Goal: Information Seeking & Learning: Learn about a topic

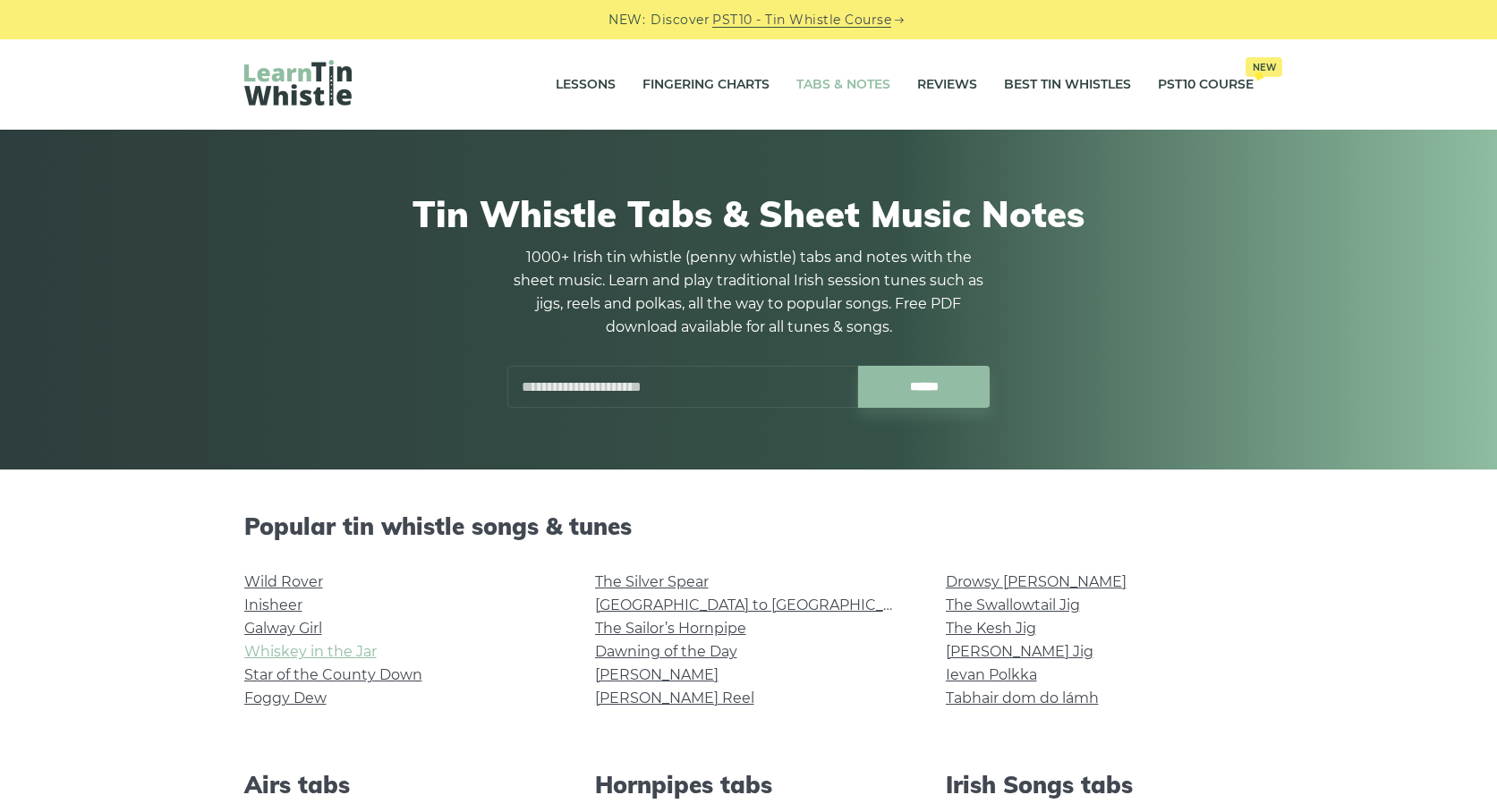
click at [331, 652] on link "Whiskey in the Jar" at bounding box center [310, 652] width 133 height 17
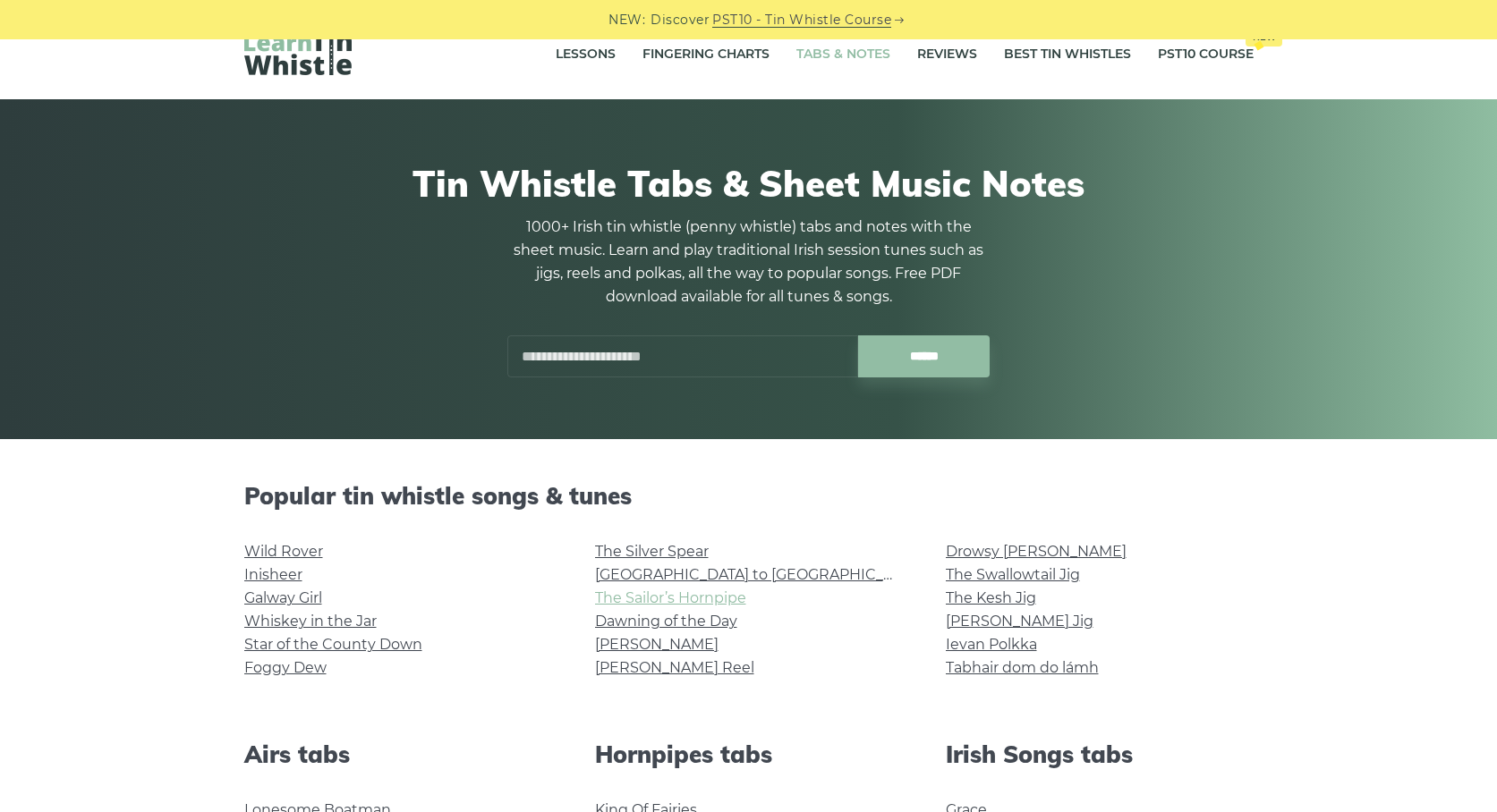
click at [691, 601] on link "The Sailor’s Hornpipe" at bounding box center [671, 598] width 151 height 17
click at [712, 583] on link "[GEOGRAPHIC_DATA] to [GEOGRAPHIC_DATA]" at bounding box center [760, 575] width 330 height 17
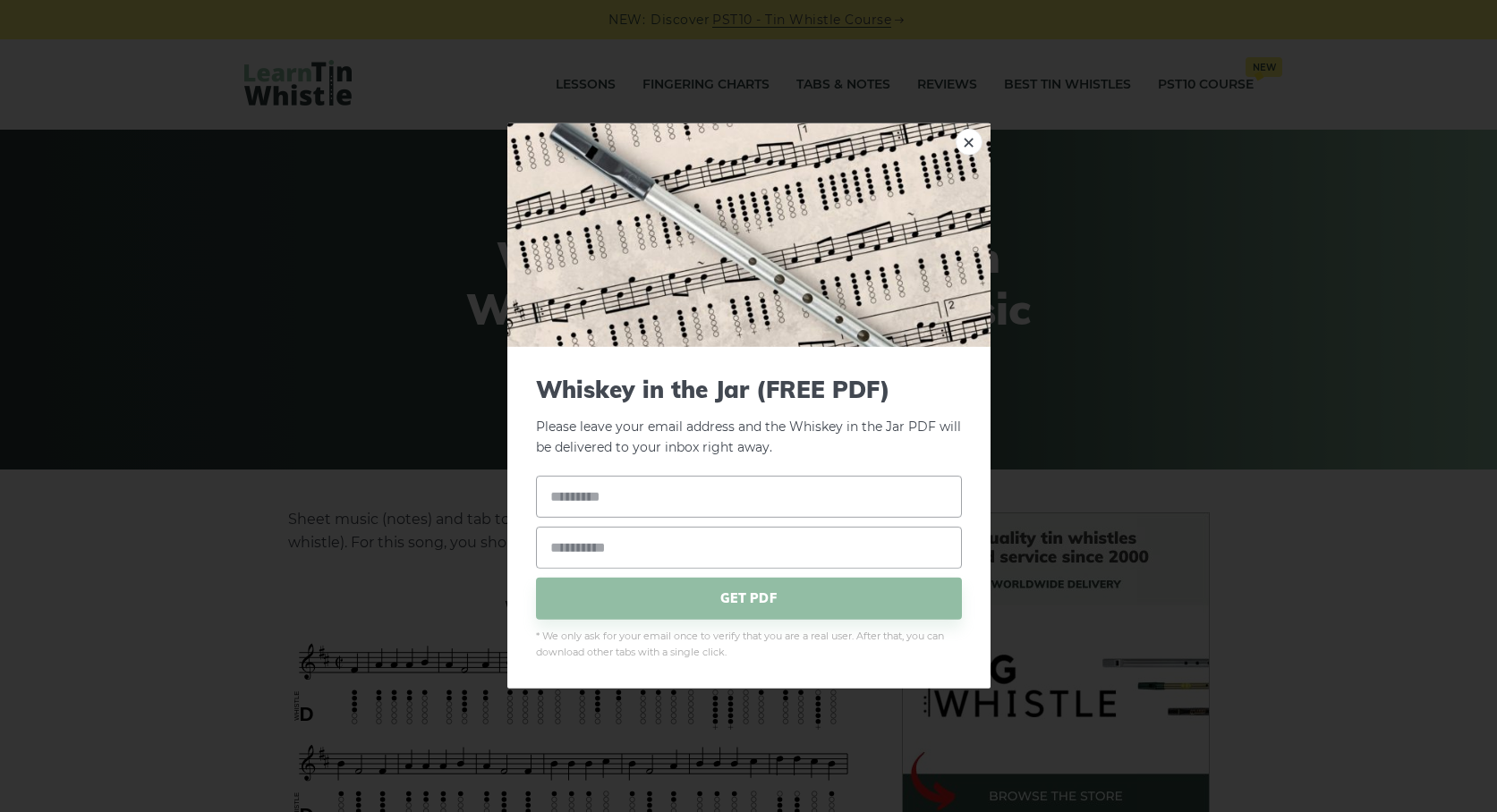
drag, startPoint x: 134, startPoint y: 192, endPoint x: 145, endPoint y: 469, distance: 277.2
click at [134, 192] on div "× Whiskey in the Jar (FREE PDF) Please leave your email address and the Whiskey…" at bounding box center [748, 406] width 1497 height 812
click at [980, 143] on link "×" at bounding box center [969, 142] width 27 height 27
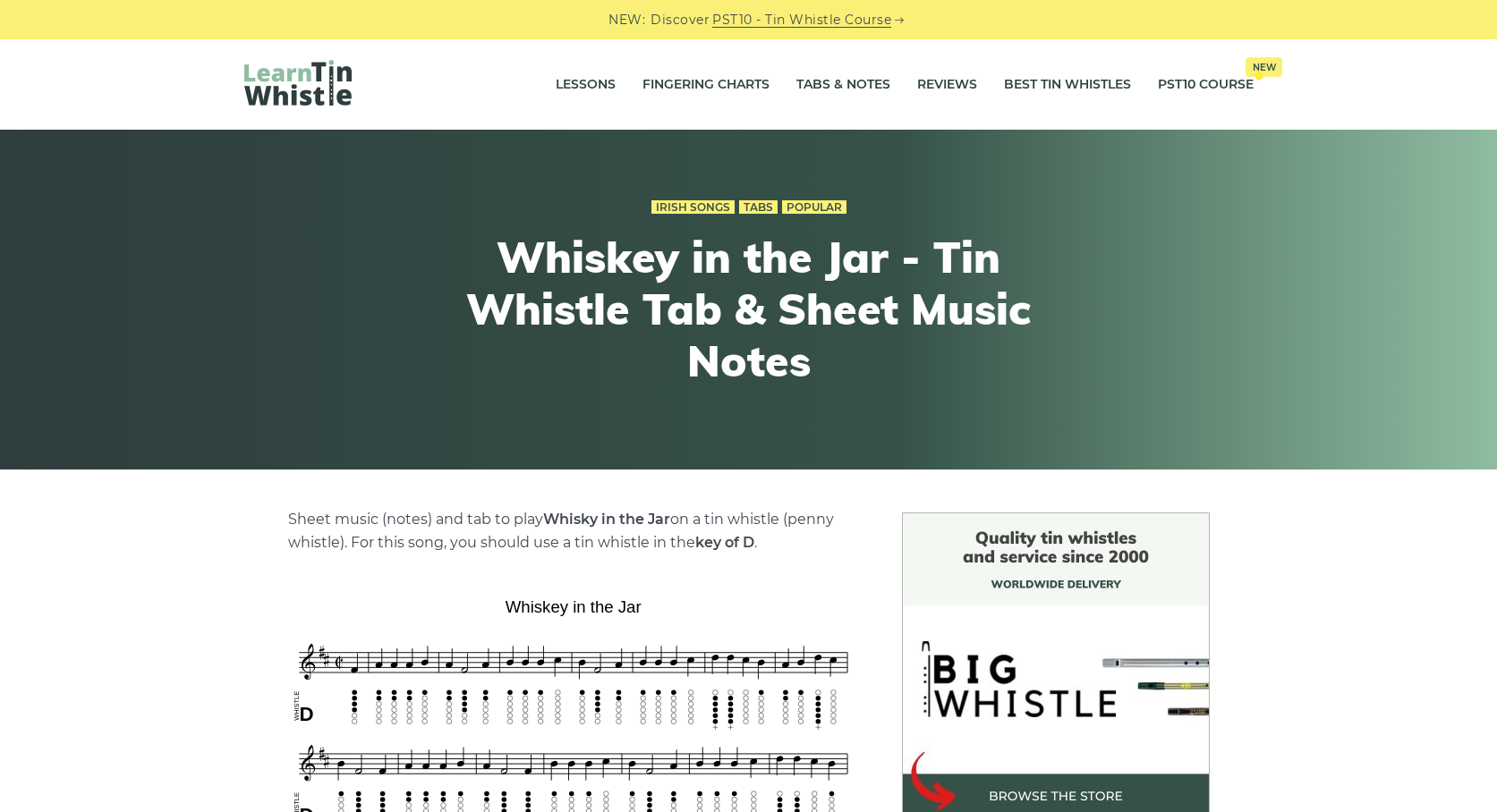
click at [357, 80] on div at bounding box center [412, 84] width 337 height 49
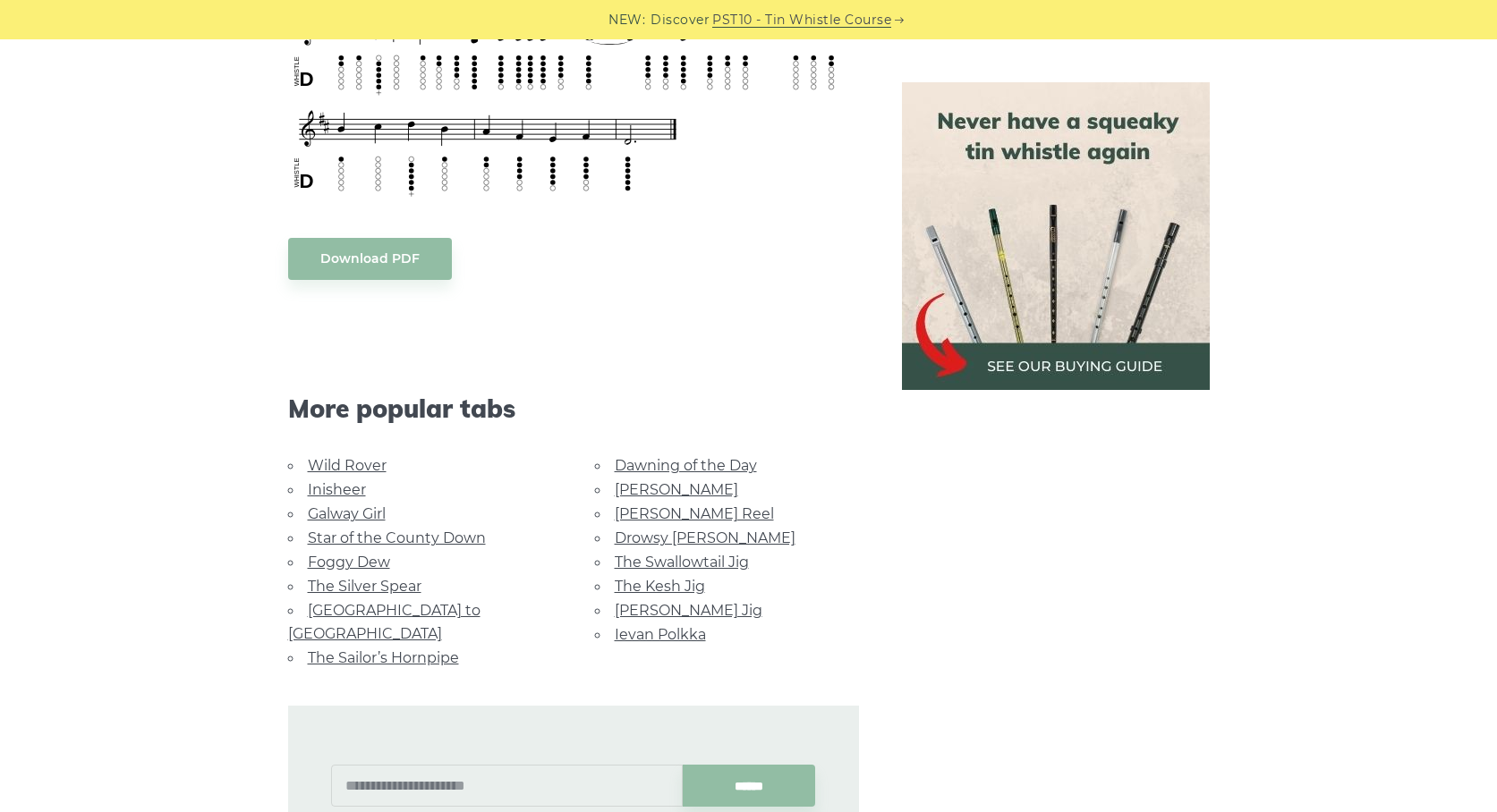
scroll to position [847, 0]
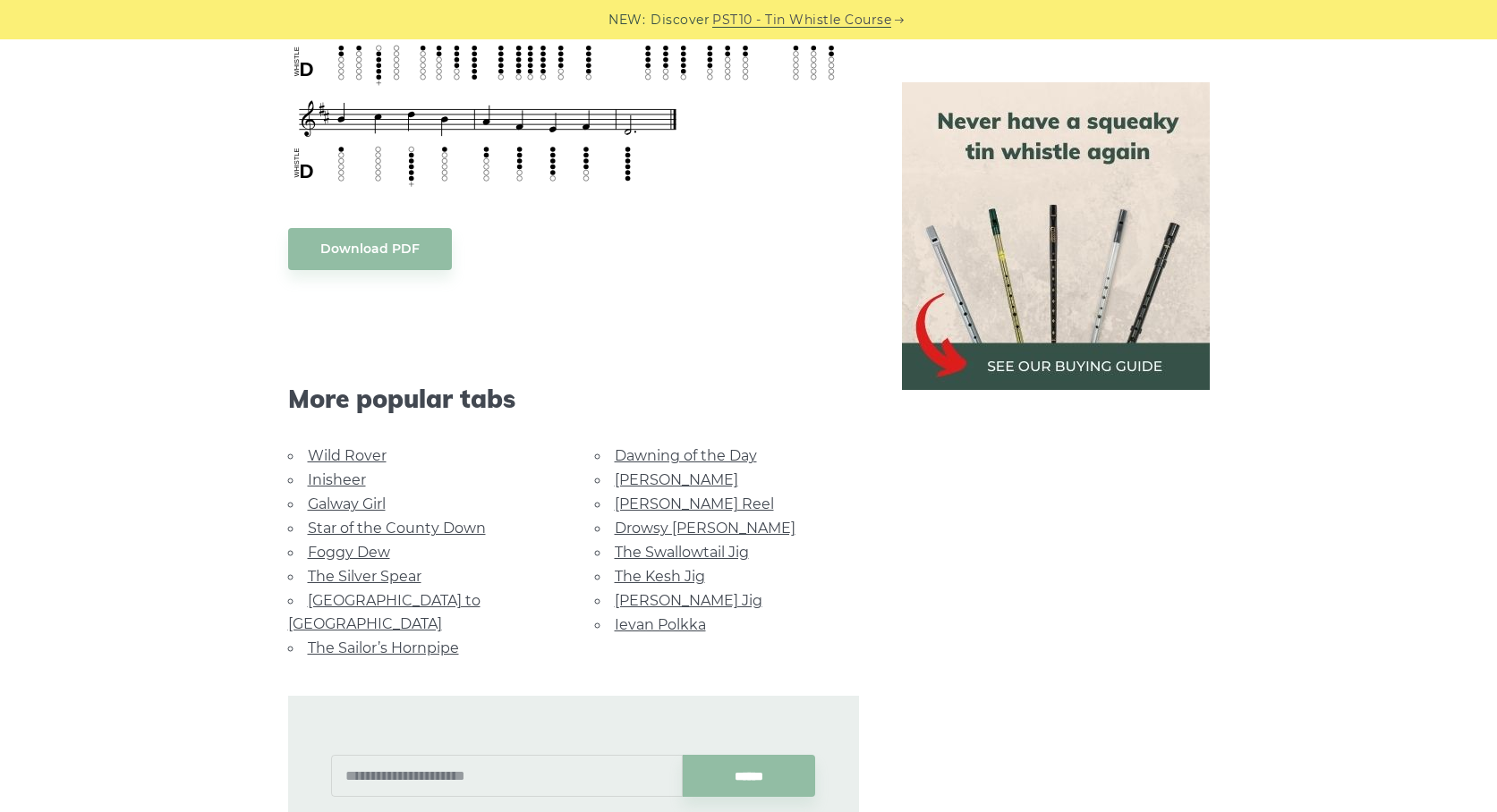
click at [503, 466] on li "Wild Rover" at bounding box center [420, 455] width 264 height 24
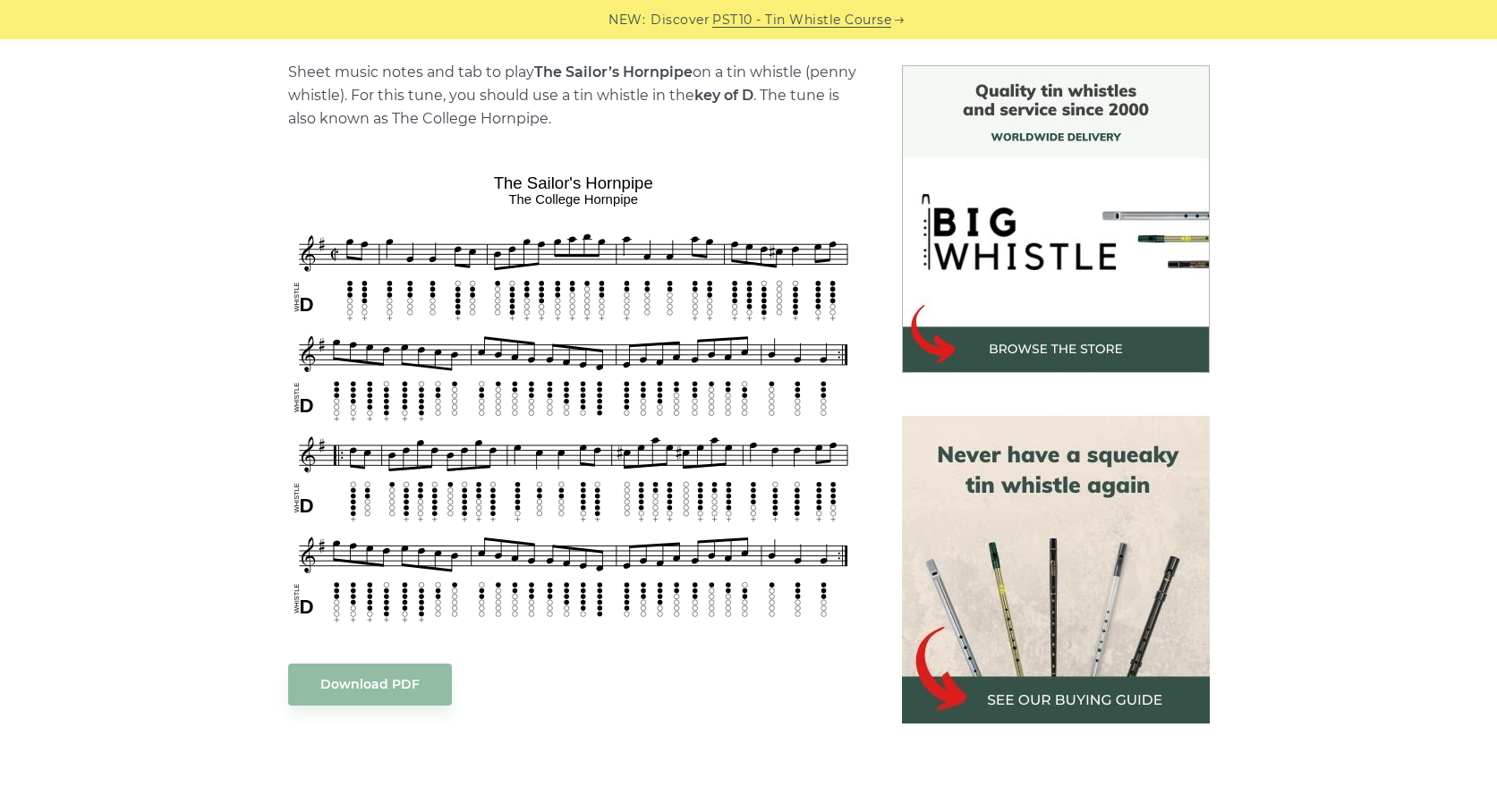
scroll to position [608, 0]
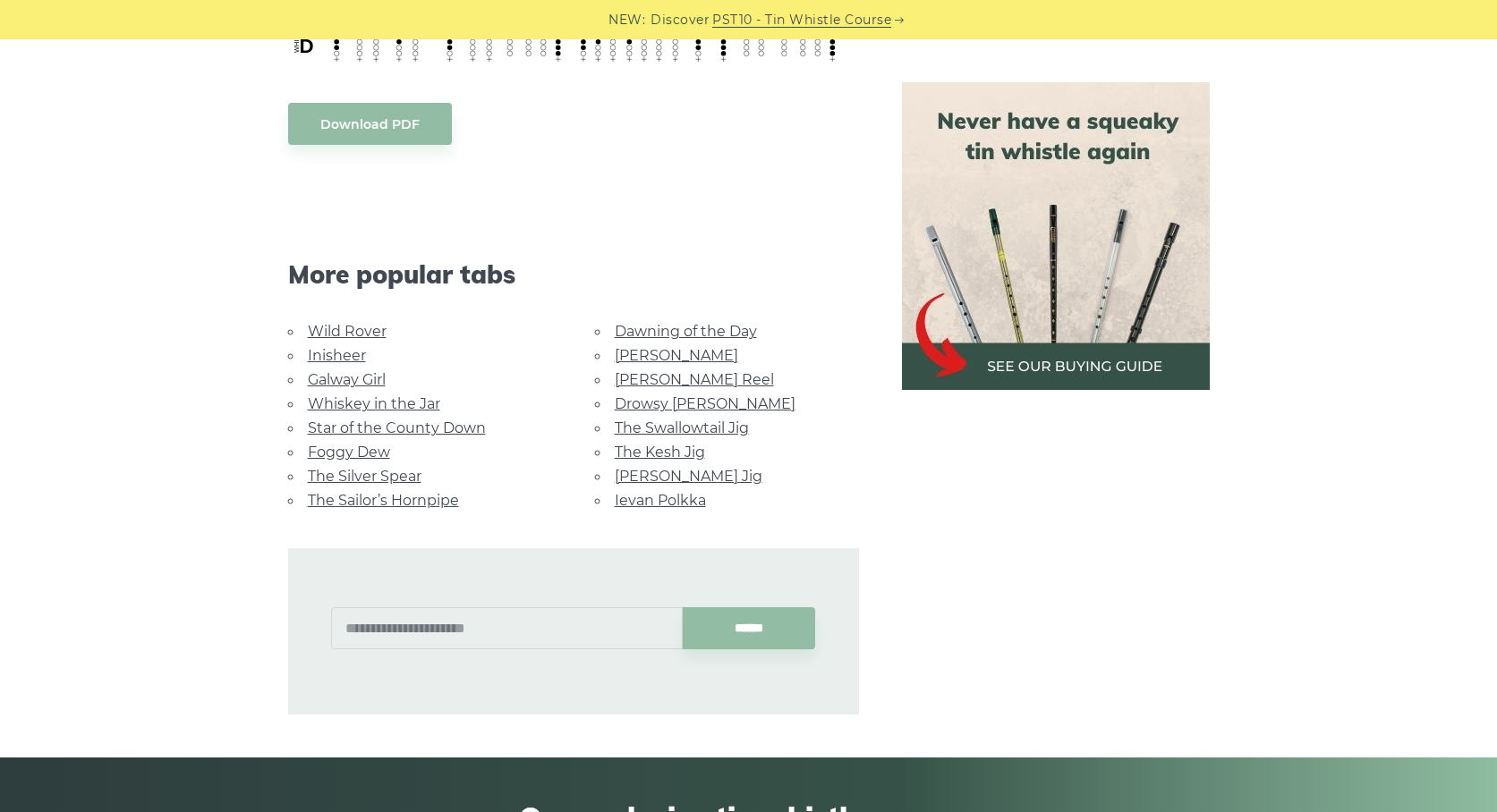
scroll to position [903, 0]
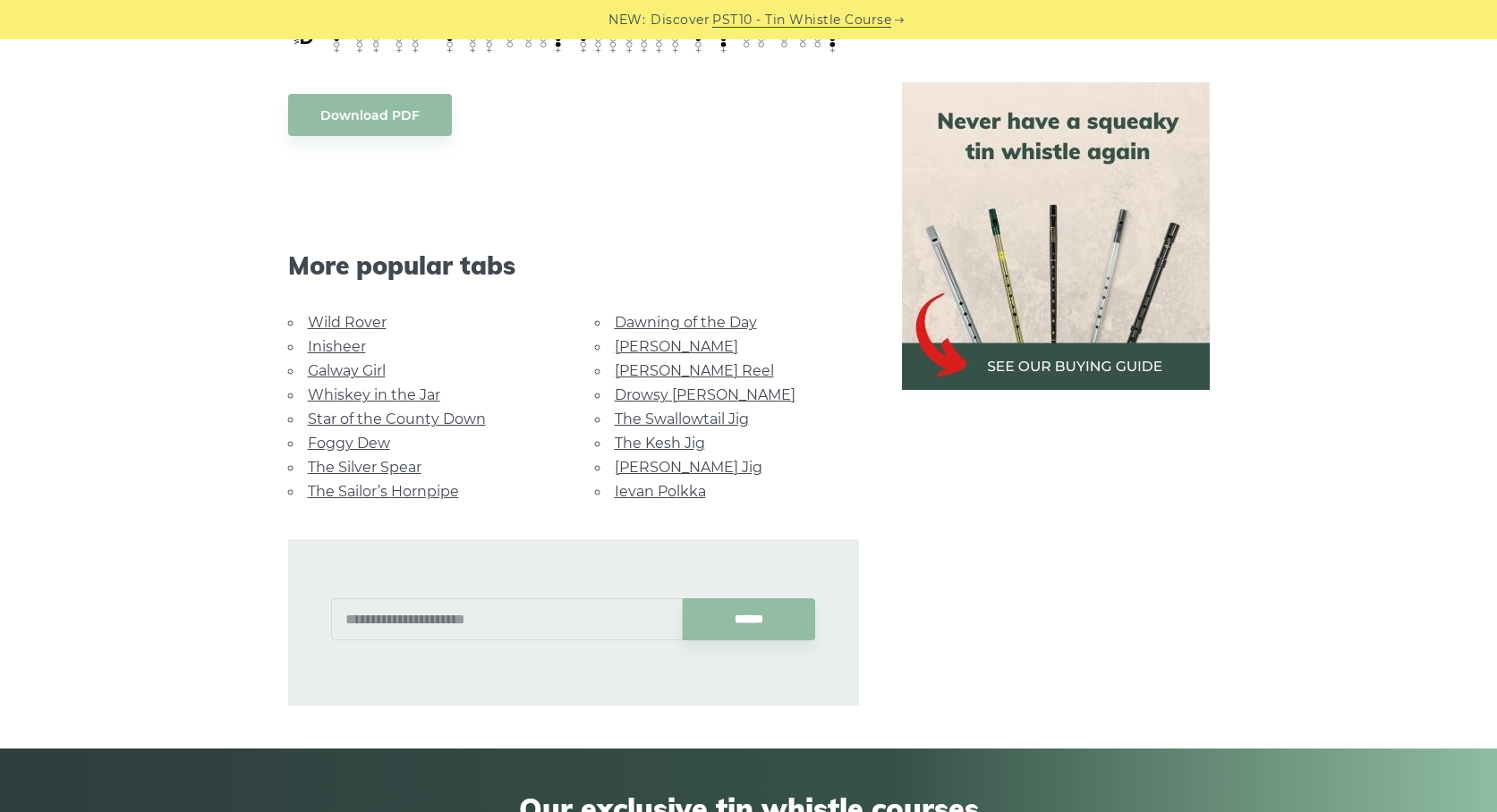
click at [297, 479] on li "The Sailor’s Hornpipe" at bounding box center [420, 491] width 264 height 24
click at [341, 483] on link "The Sailor’s Hornpipe" at bounding box center [383, 492] width 151 height 17
click at [332, 362] on link "Galway Girl" at bounding box center [347, 371] width 77 height 17
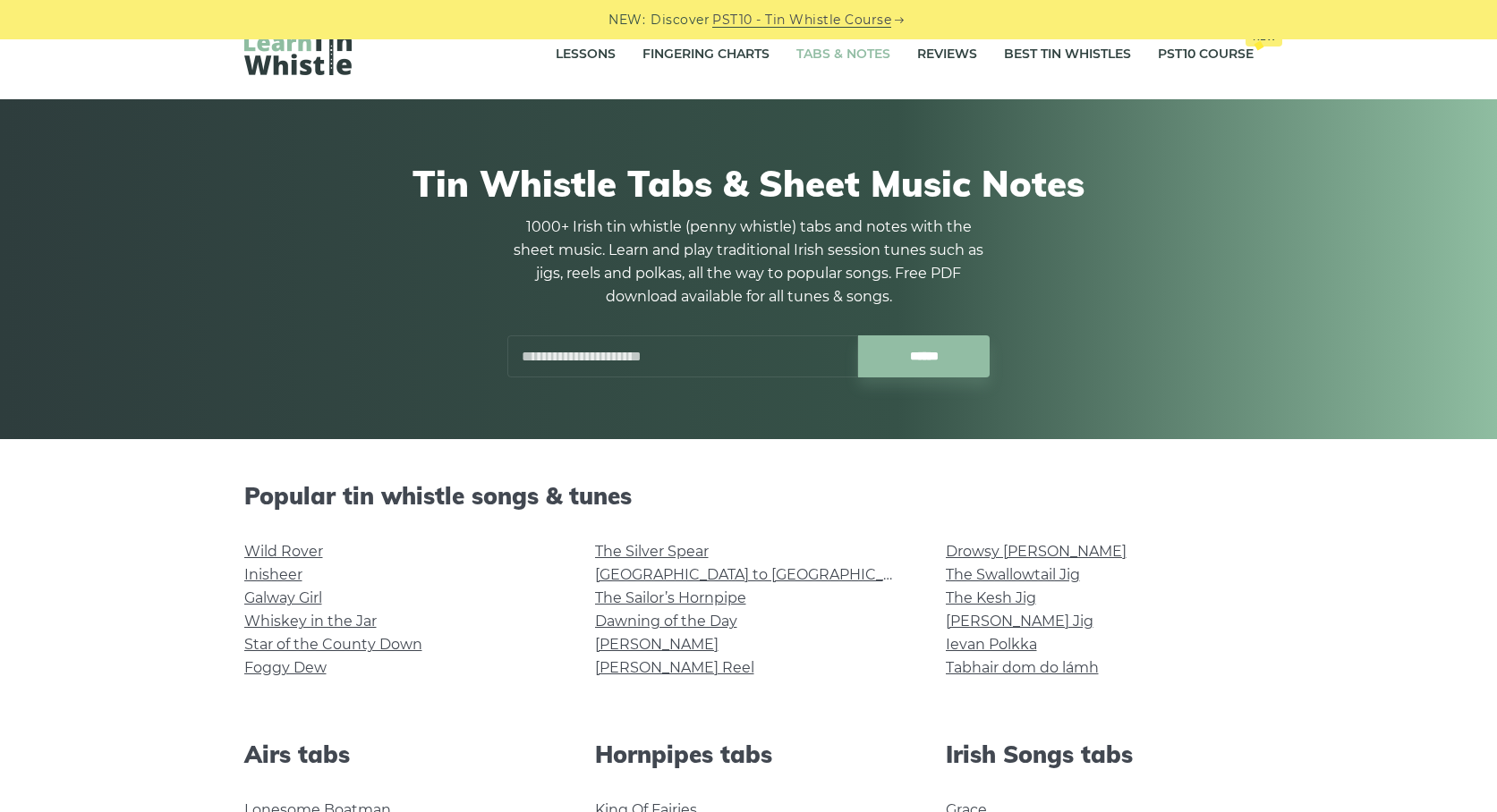
scroll to position [30, 0]
click at [1007, 572] on link "The Swallowtail Jig" at bounding box center [1013, 575] width 135 height 17
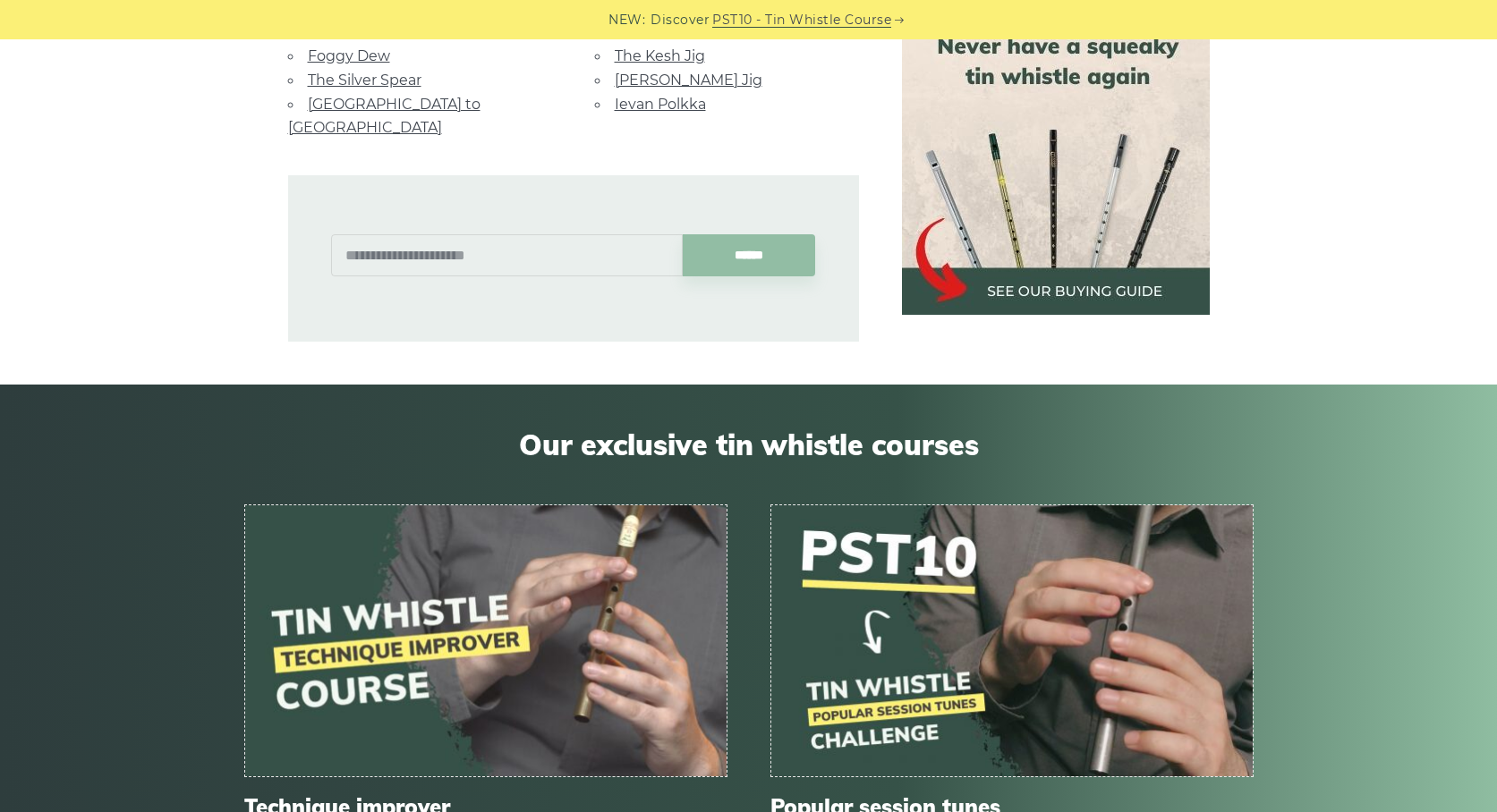
scroll to position [7, 0]
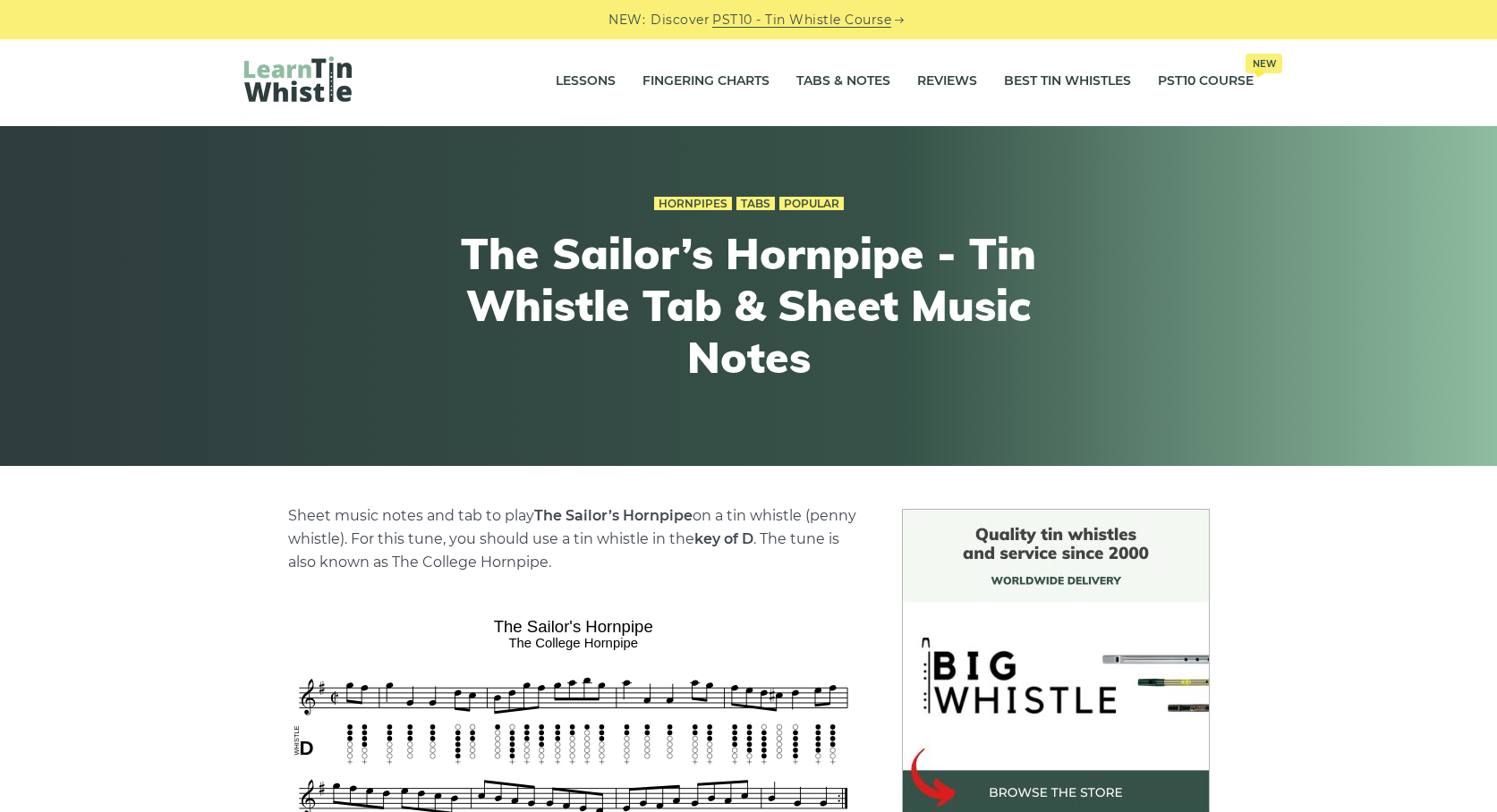
scroll to position [356, 0]
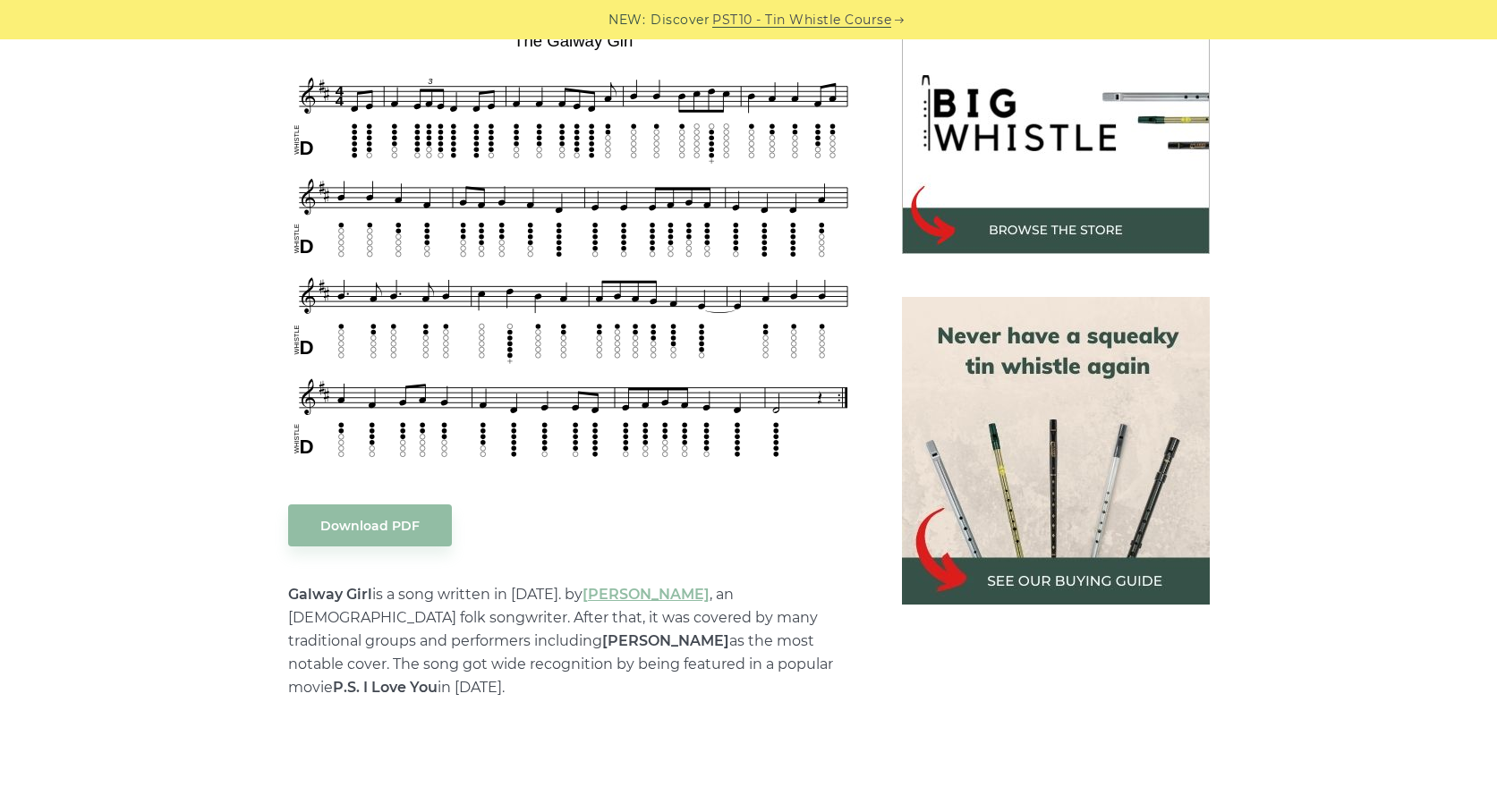
scroll to position [578, 0]
